Goal: Information Seeking & Learning: Learn about a topic

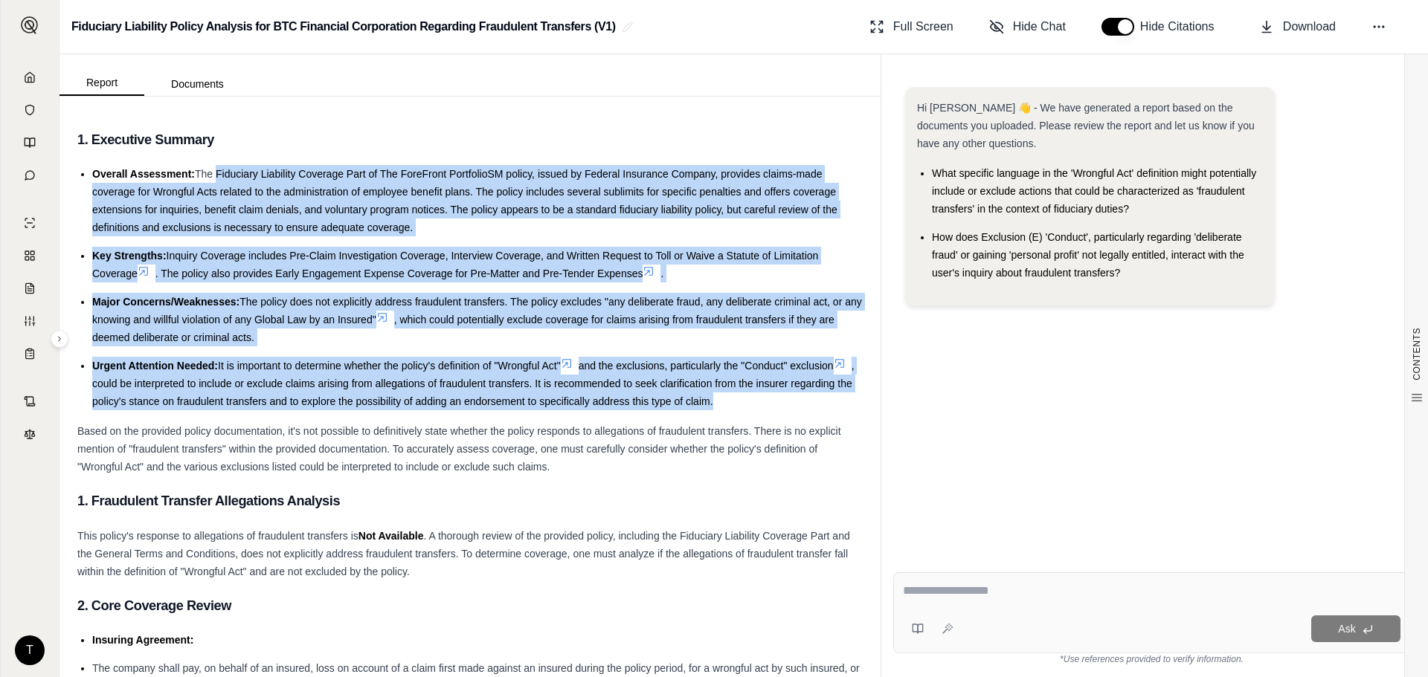
drag, startPoint x: 216, startPoint y: 178, endPoint x: 819, endPoint y: 395, distance: 641.6
click at [819, 395] on ul "Overall Assessment: The Fiduciary Liability Coverage Part of The ForeFront Port…" at bounding box center [469, 287] width 785 height 245
click at [656, 399] on span ", could be interpreted to include or exclude claims arising from allegations of…" at bounding box center [473, 384] width 762 height 48
click at [464, 410] on li "Urgent Attention Needed: It is important to determine whether the policy's defi…" at bounding box center [477, 384] width 770 height 54
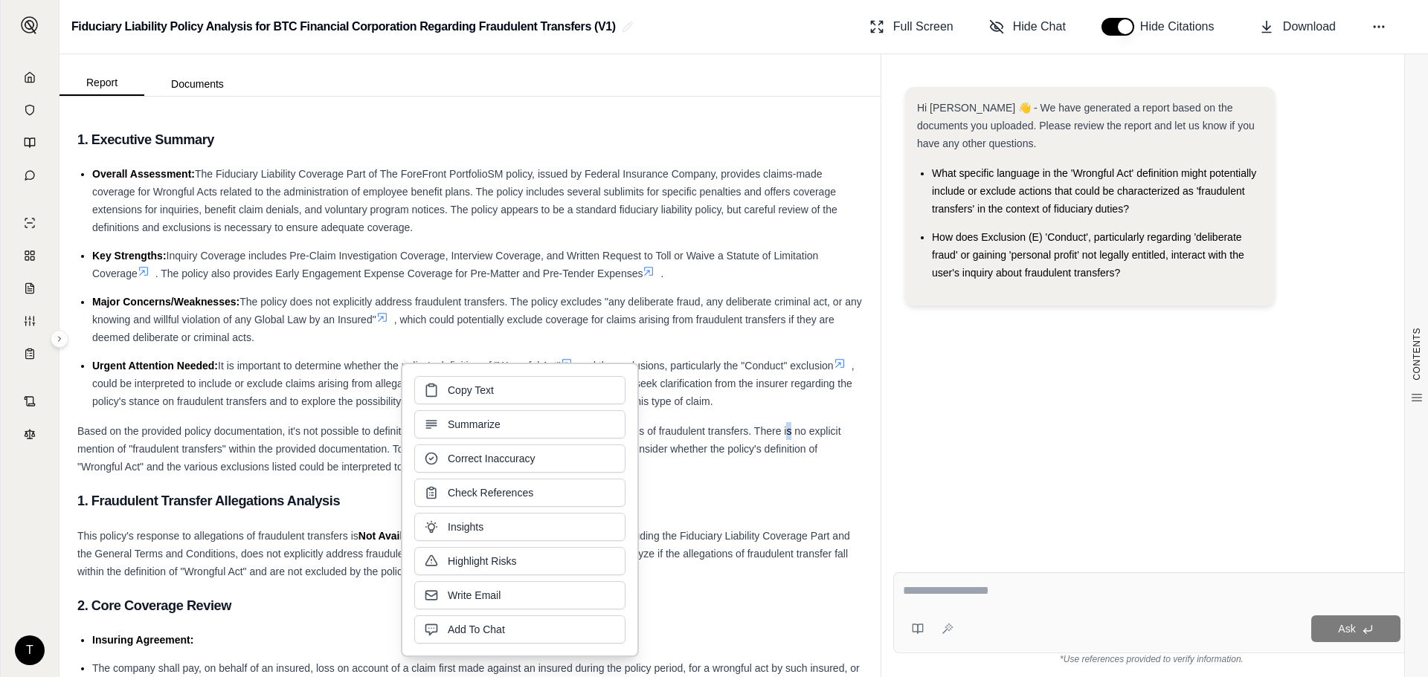
click at [789, 428] on span "Based on the provided policy documentation, it's not possible to definitively s…" at bounding box center [459, 449] width 764 height 48
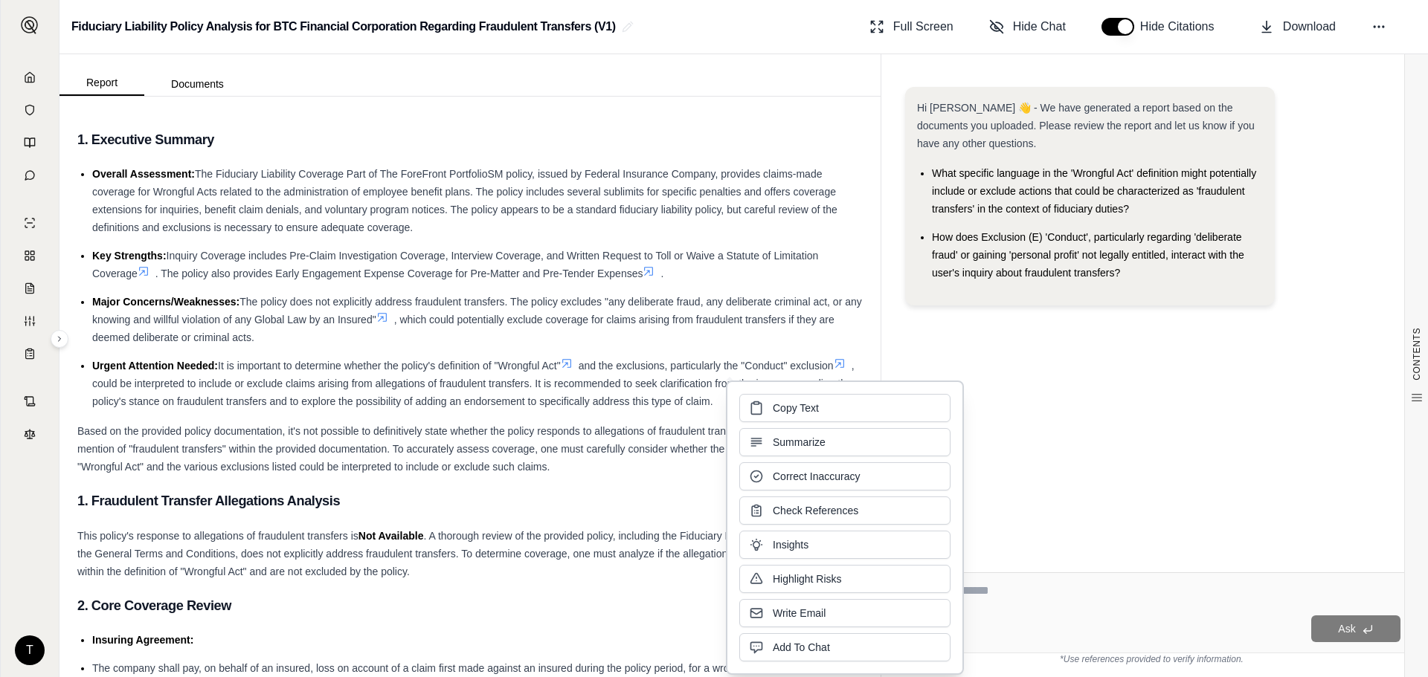
click at [570, 426] on span "Based on the provided policy documentation, it's not possible to definitively s…" at bounding box center [459, 449] width 764 height 48
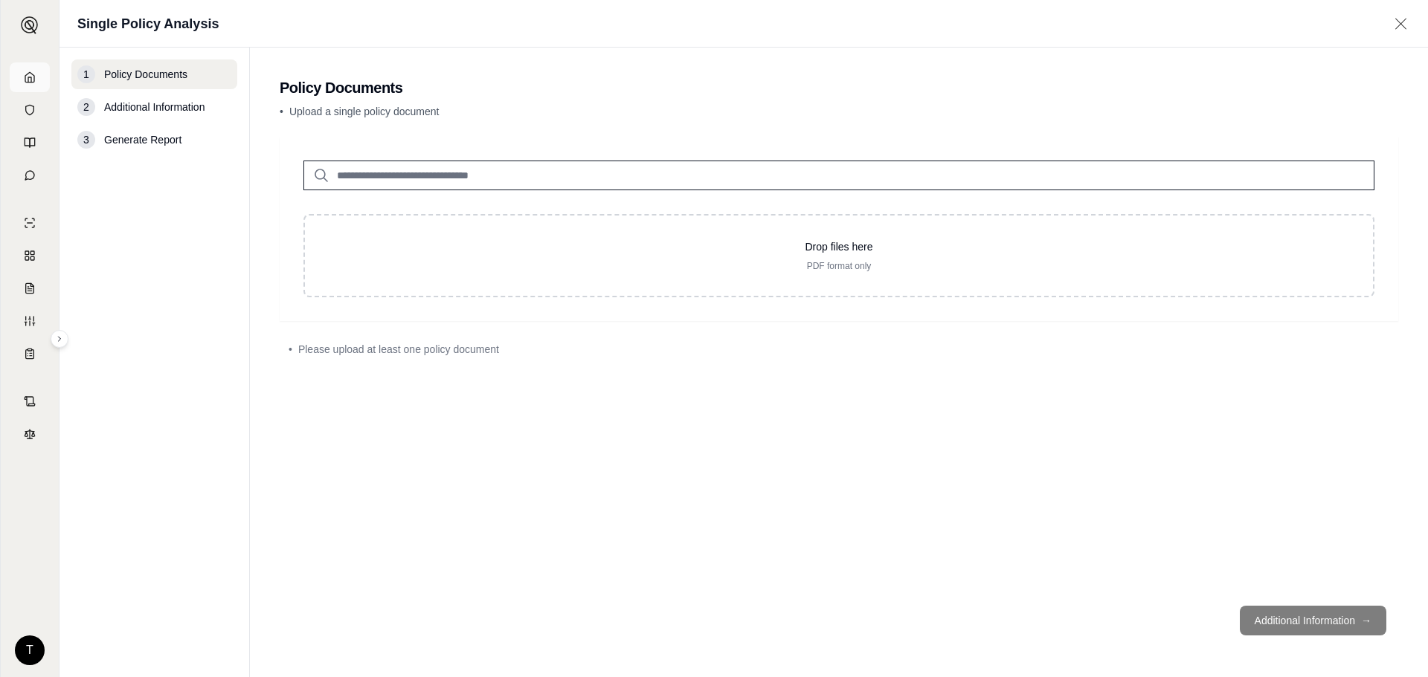
click at [23, 75] on link at bounding box center [30, 77] width 40 height 30
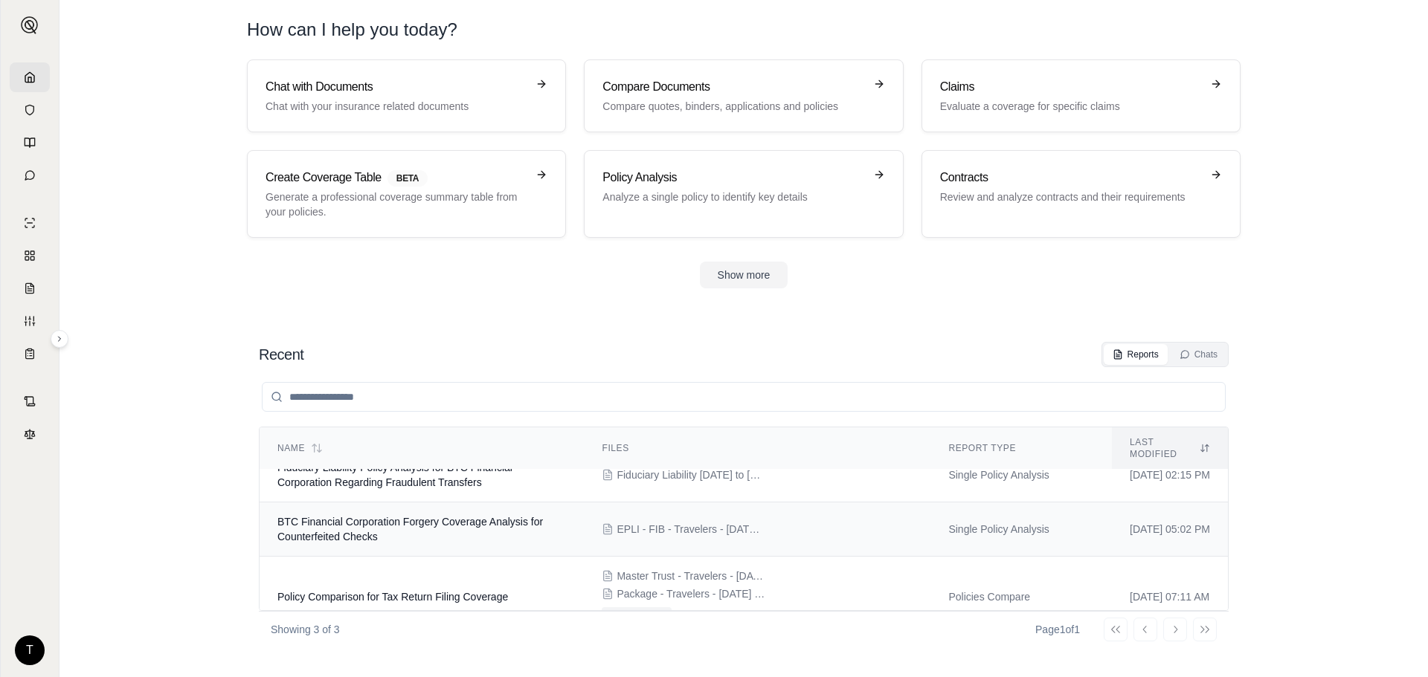
scroll to position [36, 0]
